Goal: Information Seeking & Learning: Learn about a topic

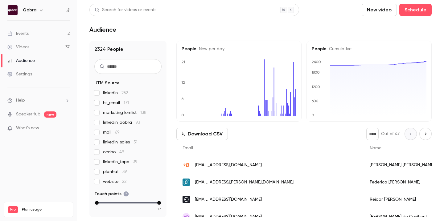
click at [23, 33] on div "Events" at bounding box center [17, 34] width 21 height 6
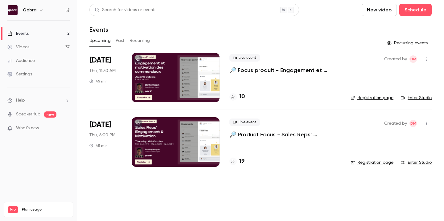
click at [120, 41] on button "Past" at bounding box center [120, 41] width 9 height 10
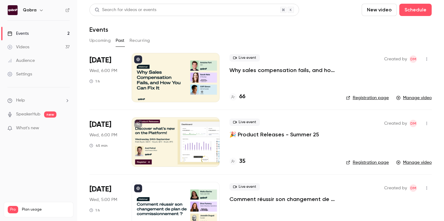
click at [275, 80] on div "Live event Why sales compensation fails, and how you can fix it 66" at bounding box center [282, 77] width 107 height 49
click at [284, 69] on p "Why sales compensation fails, and how you can fix it" at bounding box center [282, 70] width 107 height 7
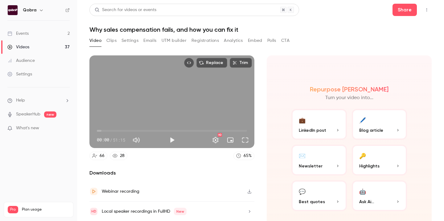
click at [209, 39] on button "Registrations" at bounding box center [204, 41] width 27 height 10
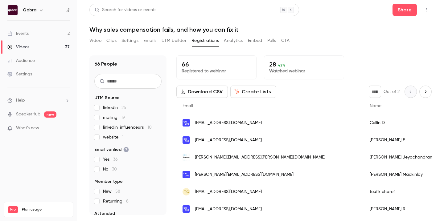
click at [205, 41] on button "Registrations" at bounding box center [204, 41] width 27 height 10
